Goal: Task Accomplishment & Management: Manage account settings

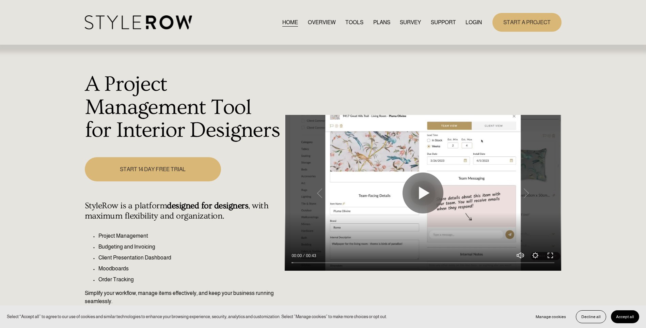
click at [472, 22] on link "LOGIN" at bounding box center [474, 22] width 16 height 9
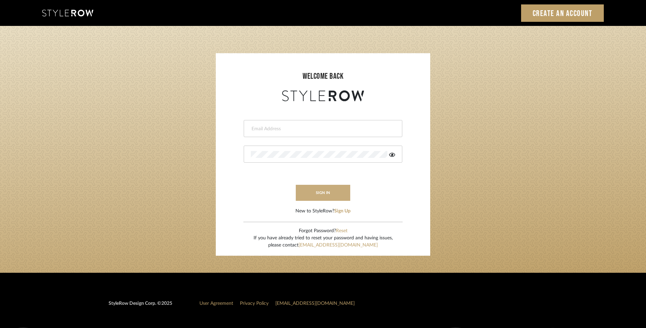
type input "stewart@perlalichi.com"
click at [335, 192] on button "sign in" at bounding box center [323, 193] width 54 height 16
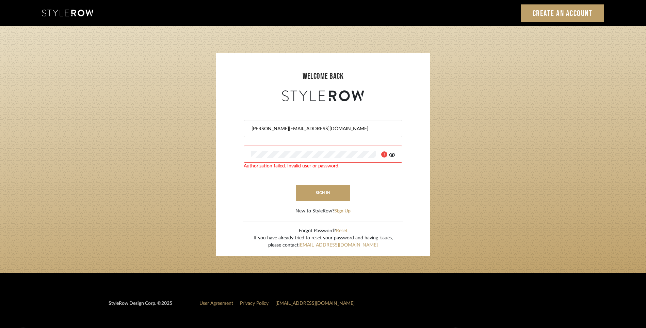
click at [392, 154] on icon at bounding box center [392, 154] width 6 height 5
click at [231, 154] on form "stewart@perlalichi.com Authorization failed. Invalid user or password. sign in …" at bounding box center [323, 159] width 201 height 112
click at [324, 195] on button "sign in" at bounding box center [323, 193] width 54 height 16
click at [320, 192] on button "sign in" at bounding box center [323, 193] width 54 height 16
click at [320, 193] on button "sign in" at bounding box center [323, 193] width 54 height 16
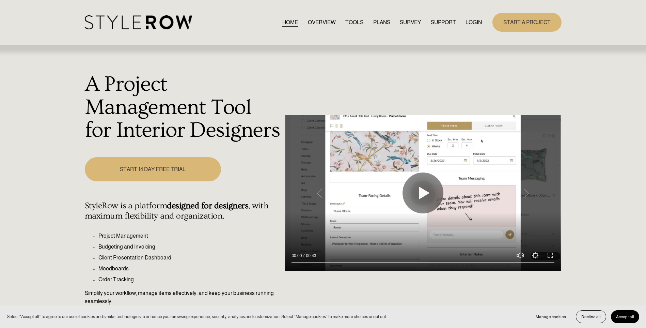
click at [471, 22] on link "LOGIN" at bounding box center [474, 22] width 16 height 9
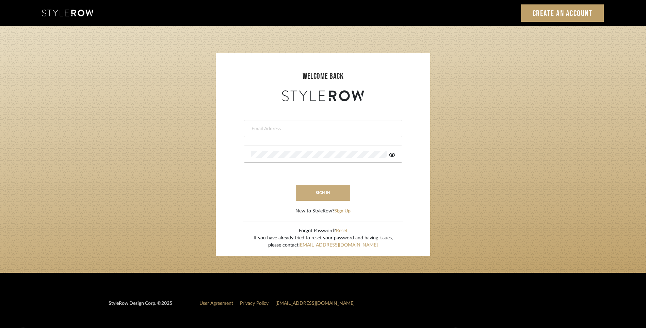
type input "[PERSON_NAME][EMAIL_ADDRESS][DOMAIN_NAME]"
click at [332, 191] on button "sign in" at bounding box center [323, 193] width 54 height 16
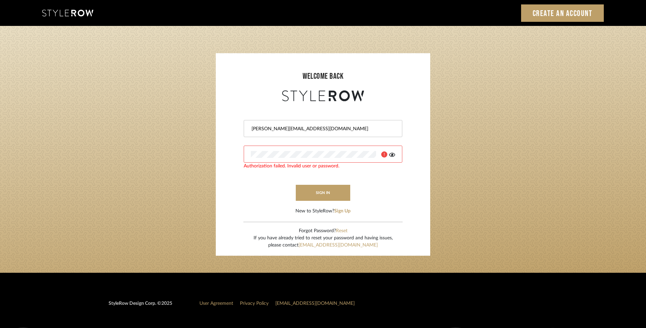
click at [393, 154] on icon at bounding box center [392, 154] width 6 height 5
click at [219, 150] on sr-login "welcome back [PERSON_NAME][EMAIL_ADDRESS][DOMAIN_NAME] Authorization failed. In…" at bounding box center [323, 154] width 215 height 202
click at [322, 191] on button "sign in" at bounding box center [323, 193] width 54 height 16
